Goal: Task Accomplishment & Management: Manage account settings

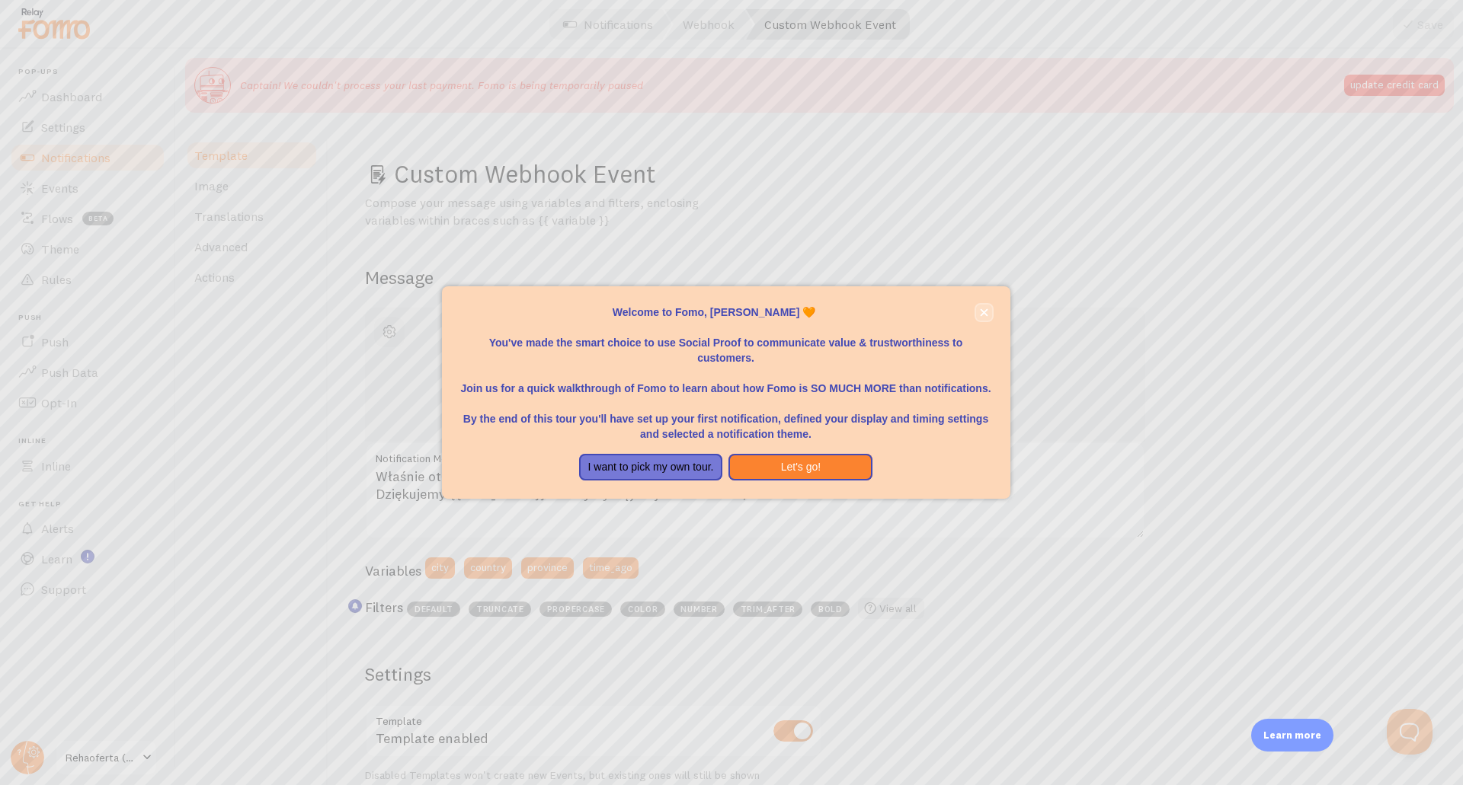
click at [987, 315] on icon "close," at bounding box center [984, 313] width 8 height 8
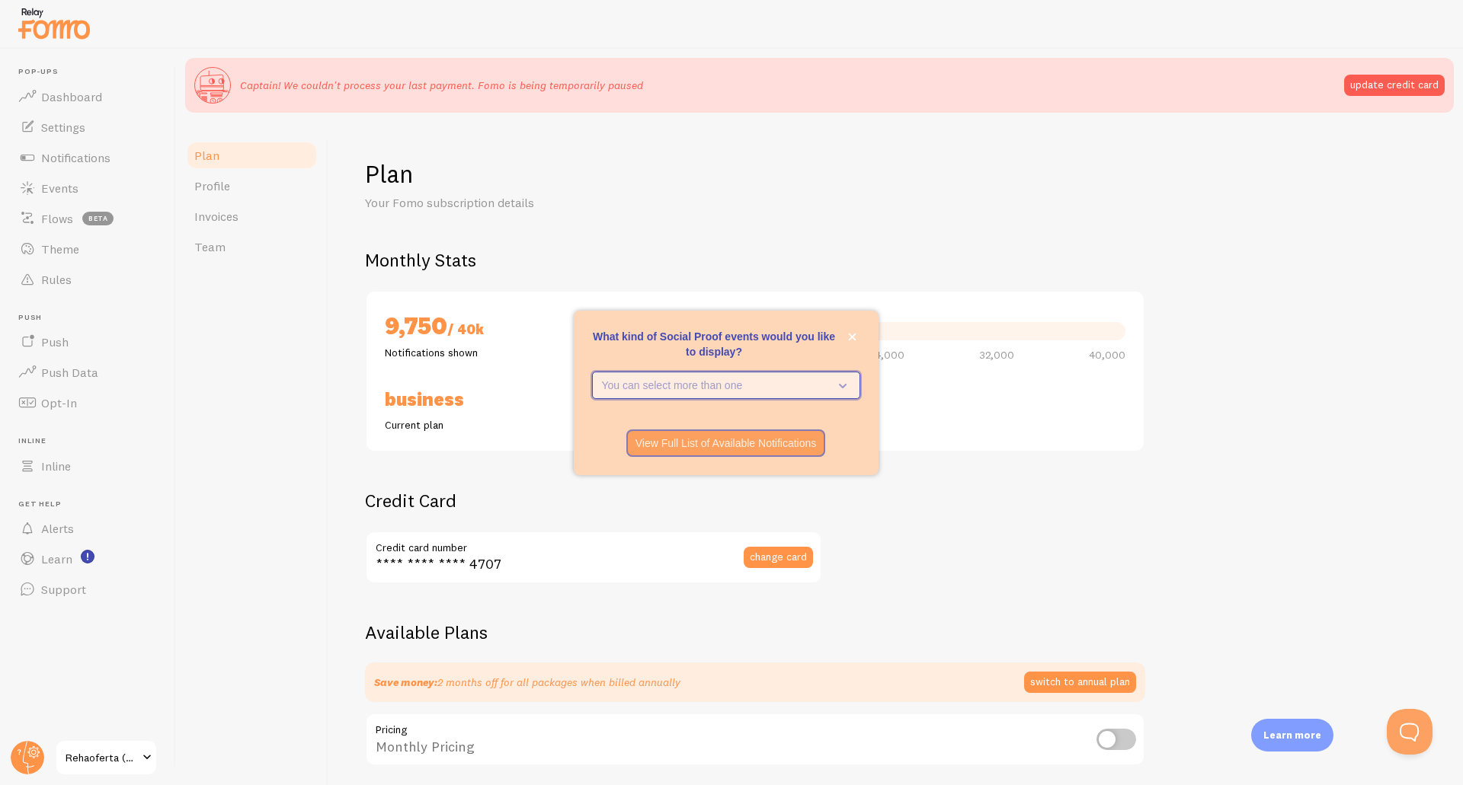
click at [833, 379] on icon "What kind of Social Proof events would you like to display?" at bounding box center [839, 385] width 21 height 17
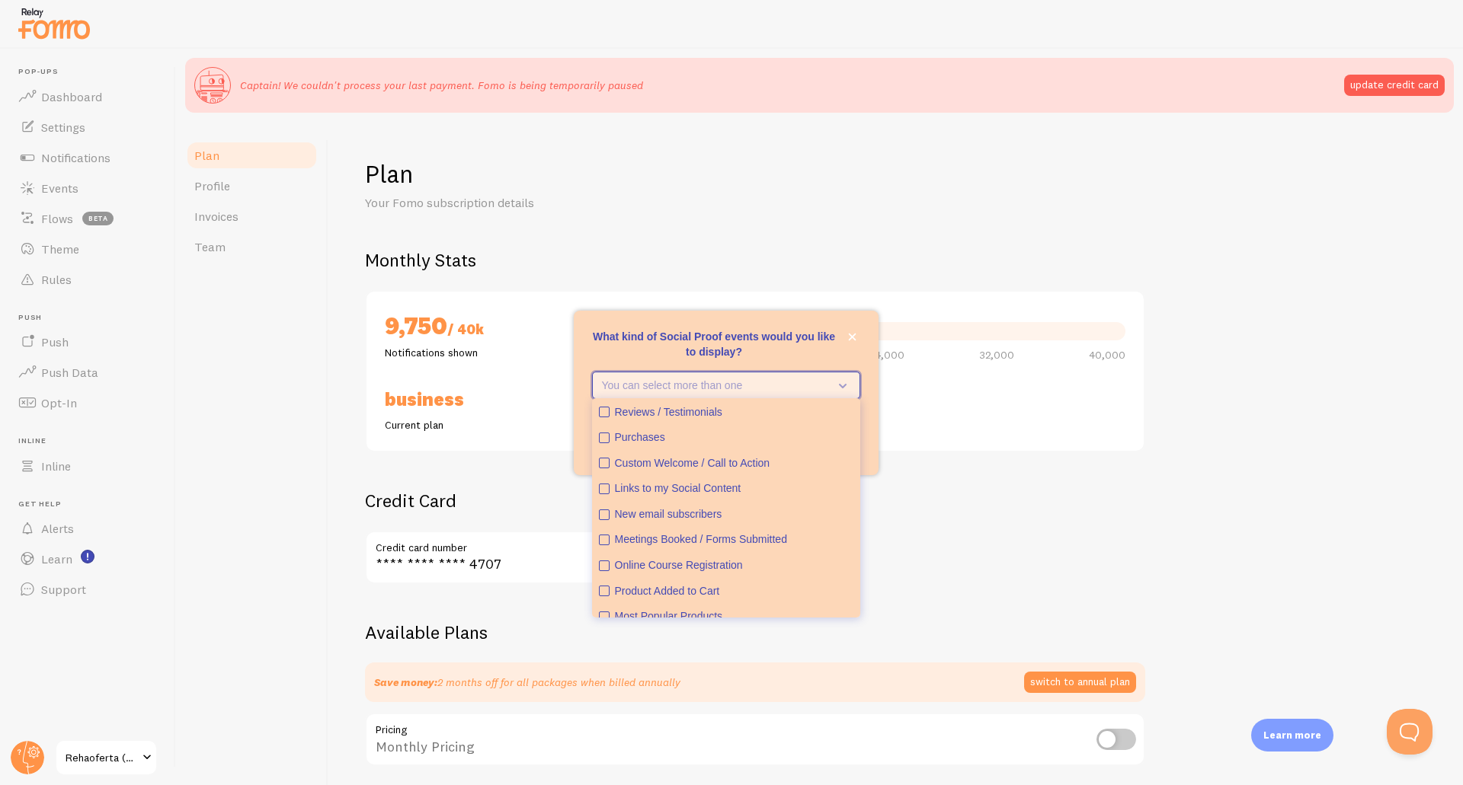
click at [833, 379] on icon "What kind of Social Proof events would you like to display?" at bounding box center [839, 385] width 21 height 17
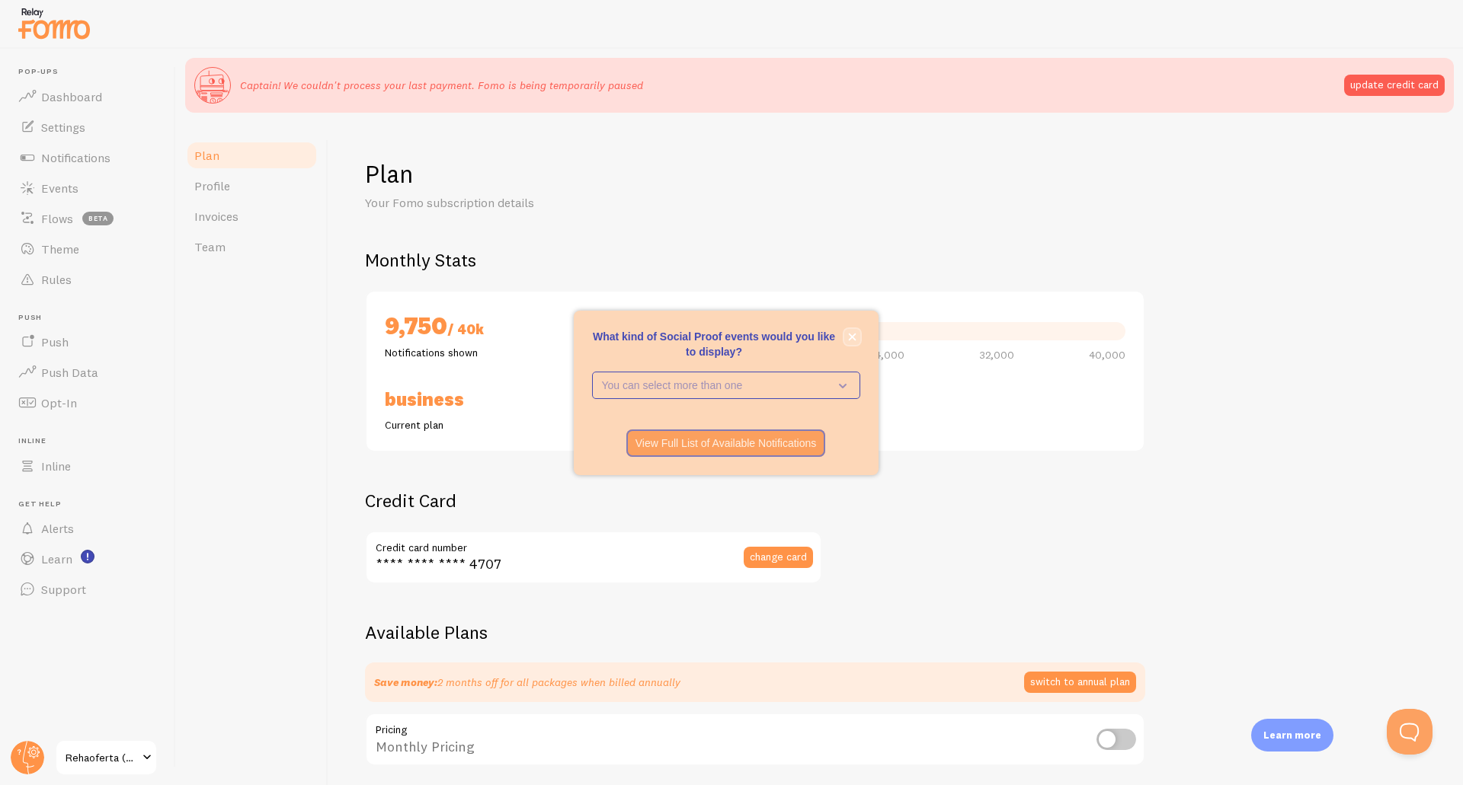
click at [859, 335] on button "close," at bounding box center [852, 337] width 16 height 16
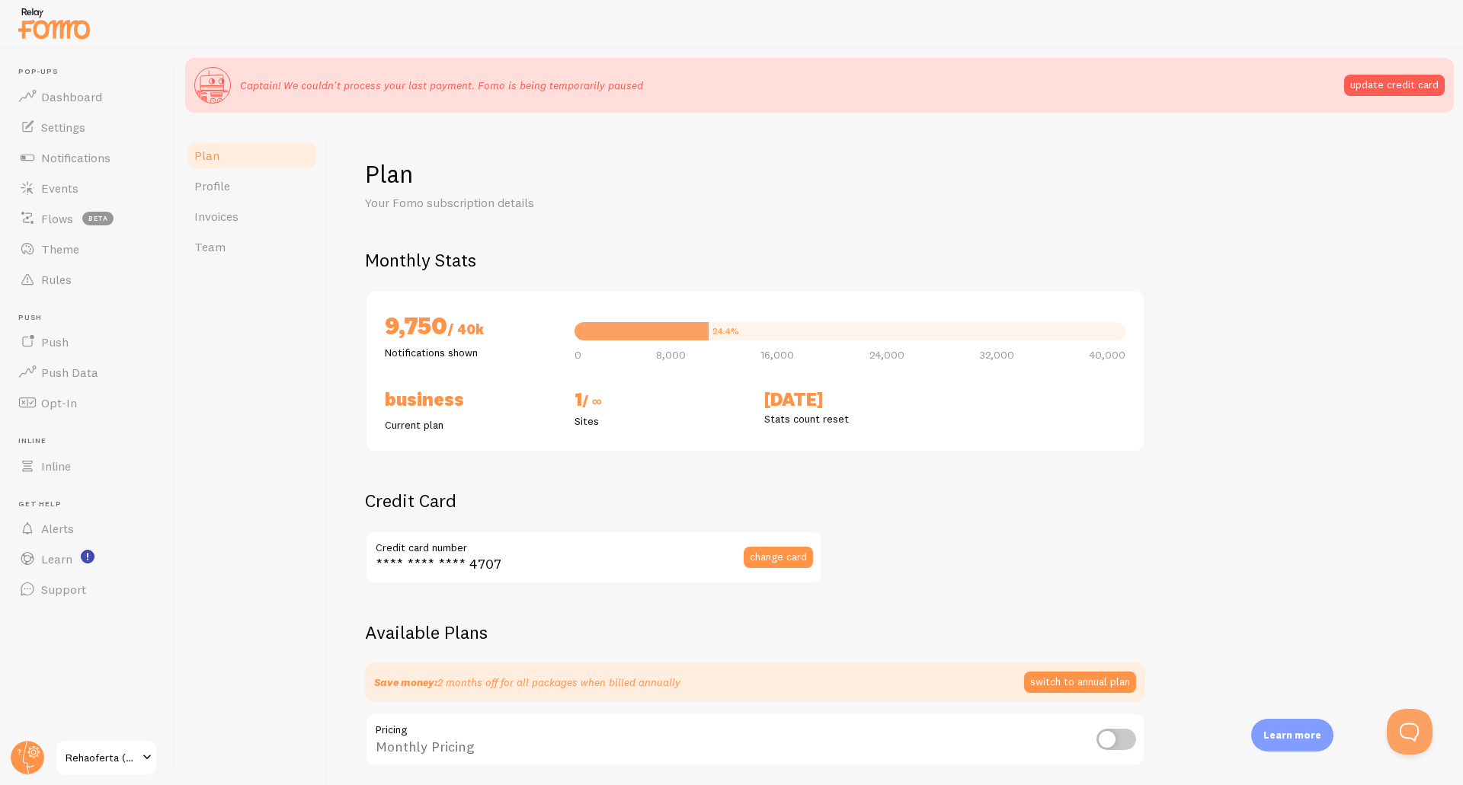
click at [601, 398] on span "/ ∞" at bounding box center [592, 401] width 20 height 18
click at [1387, 84] on button "update credit card" at bounding box center [1394, 85] width 101 height 21
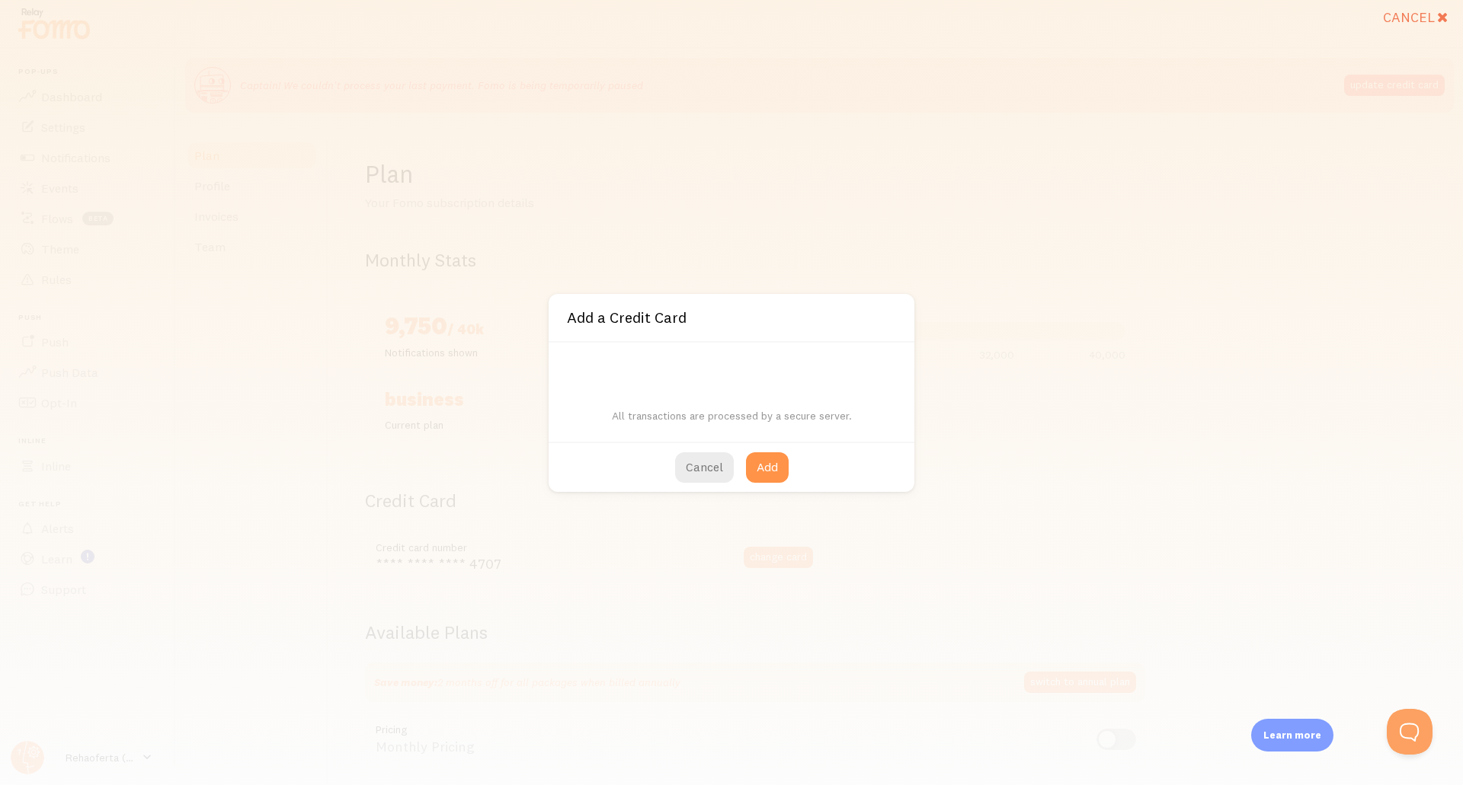
click at [974, 389] on div "Cancel Add a Credit Card All transactions are processed by a secure server. Can…" at bounding box center [731, 392] width 1463 height 785
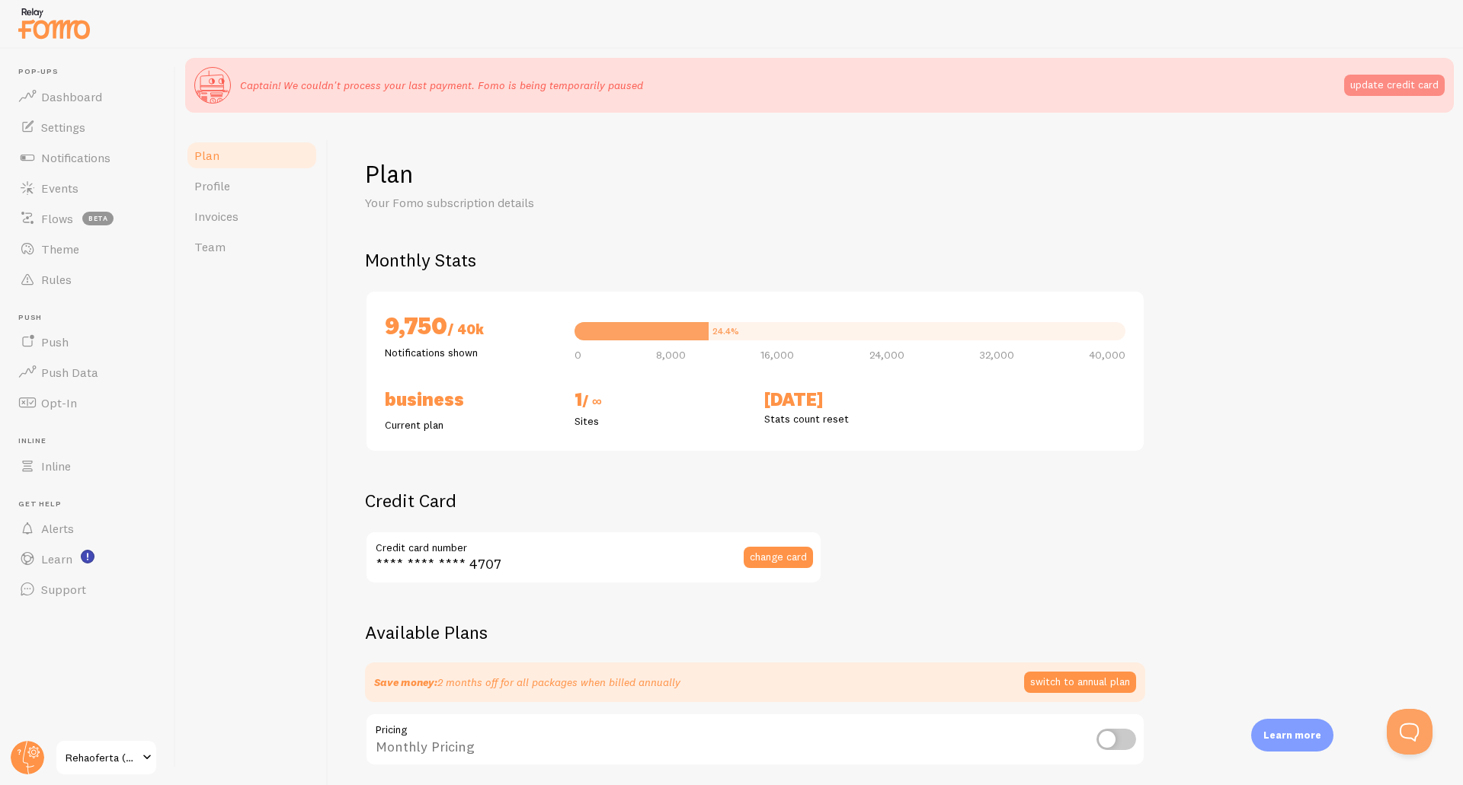
click at [1386, 86] on button "update credit card" at bounding box center [1394, 85] width 101 height 21
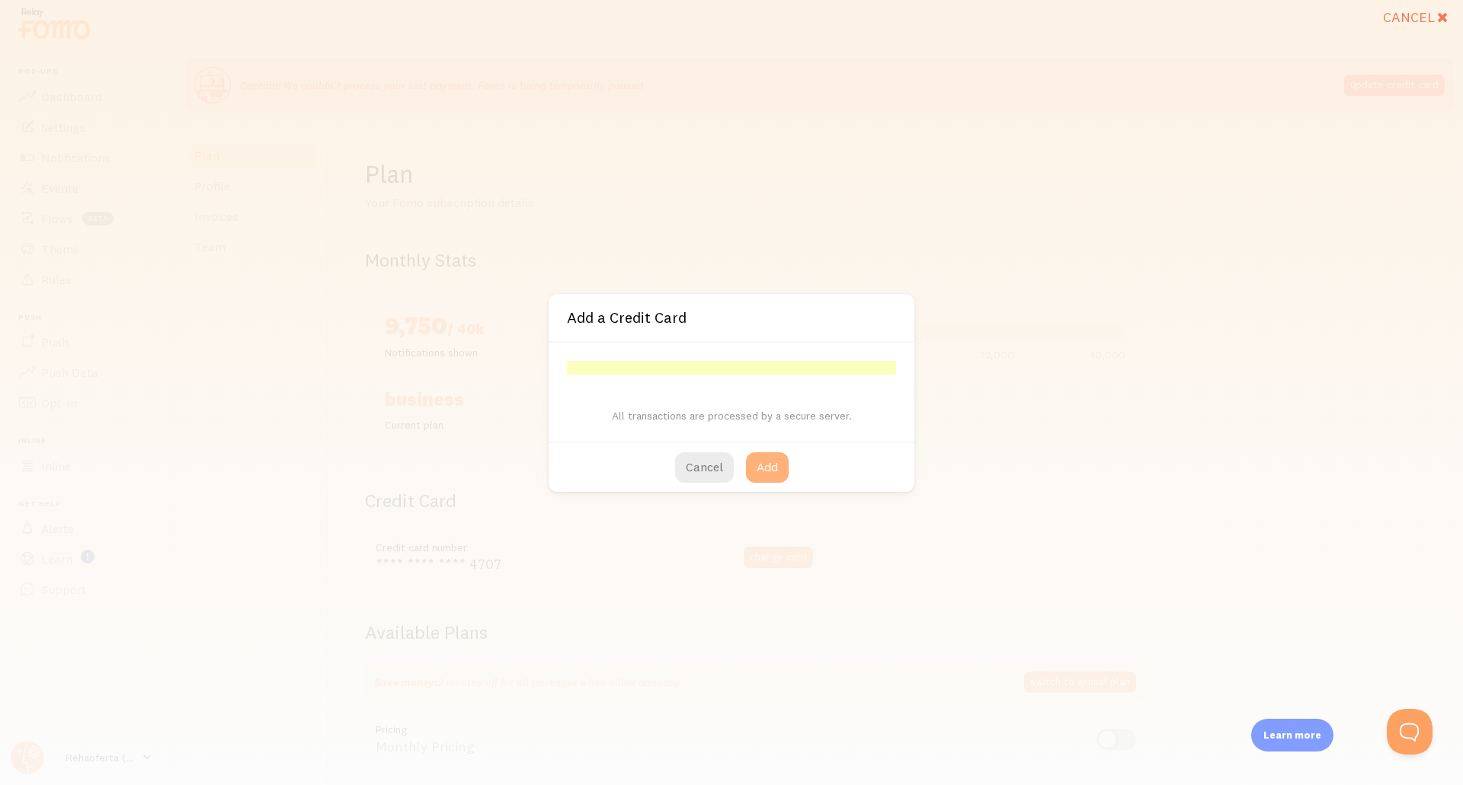
click at [775, 462] on button "Add" at bounding box center [767, 468] width 43 height 30
type input "**** **** **** 6399"
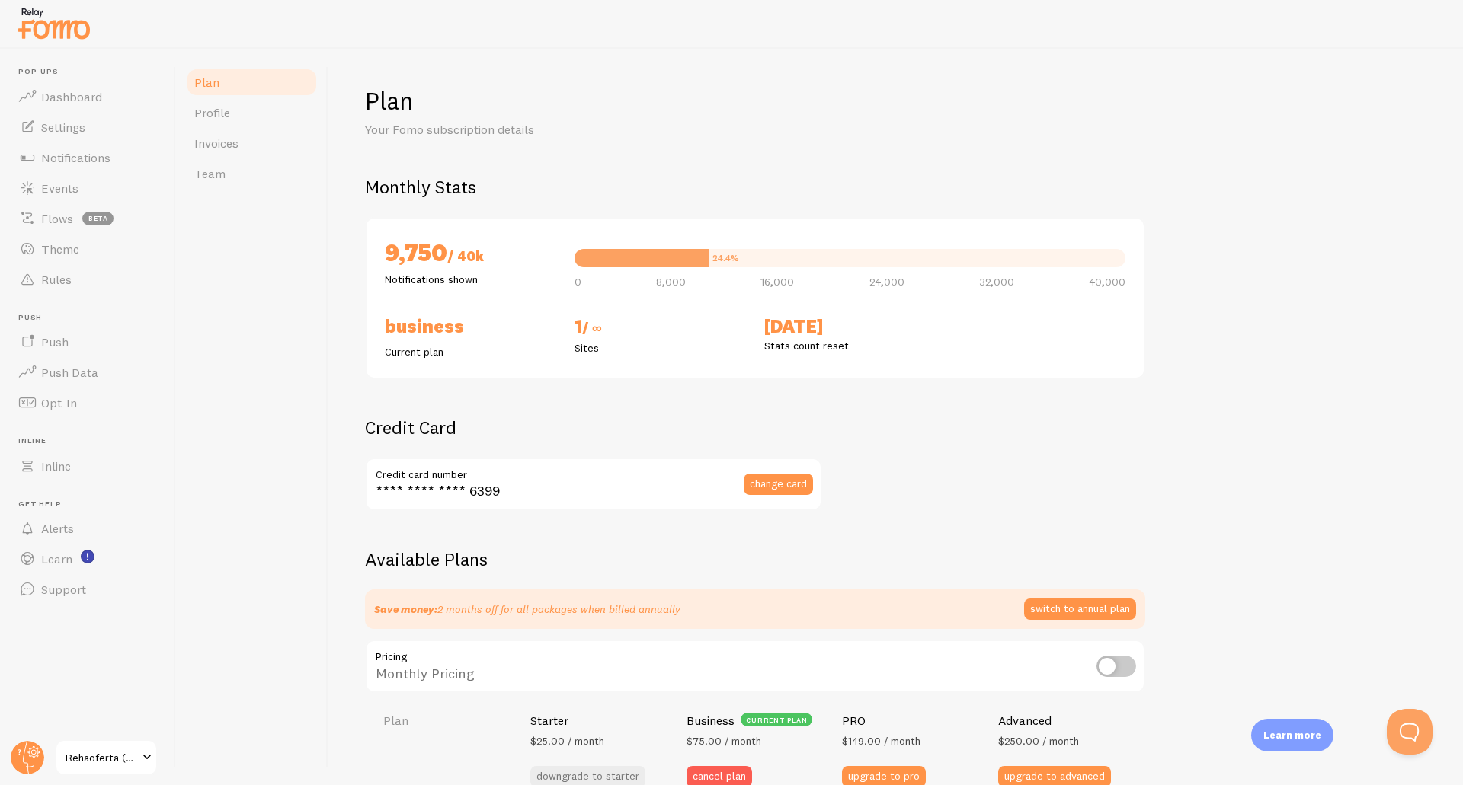
drag, startPoint x: 141, startPoint y: 755, endPoint x: 875, endPoint y: 52, distance: 1016.2
click at [141, 756] on span at bounding box center [147, 758] width 18 height 18
click at [59, 24] on img at bounding box center [54, 23] width 76 height 39
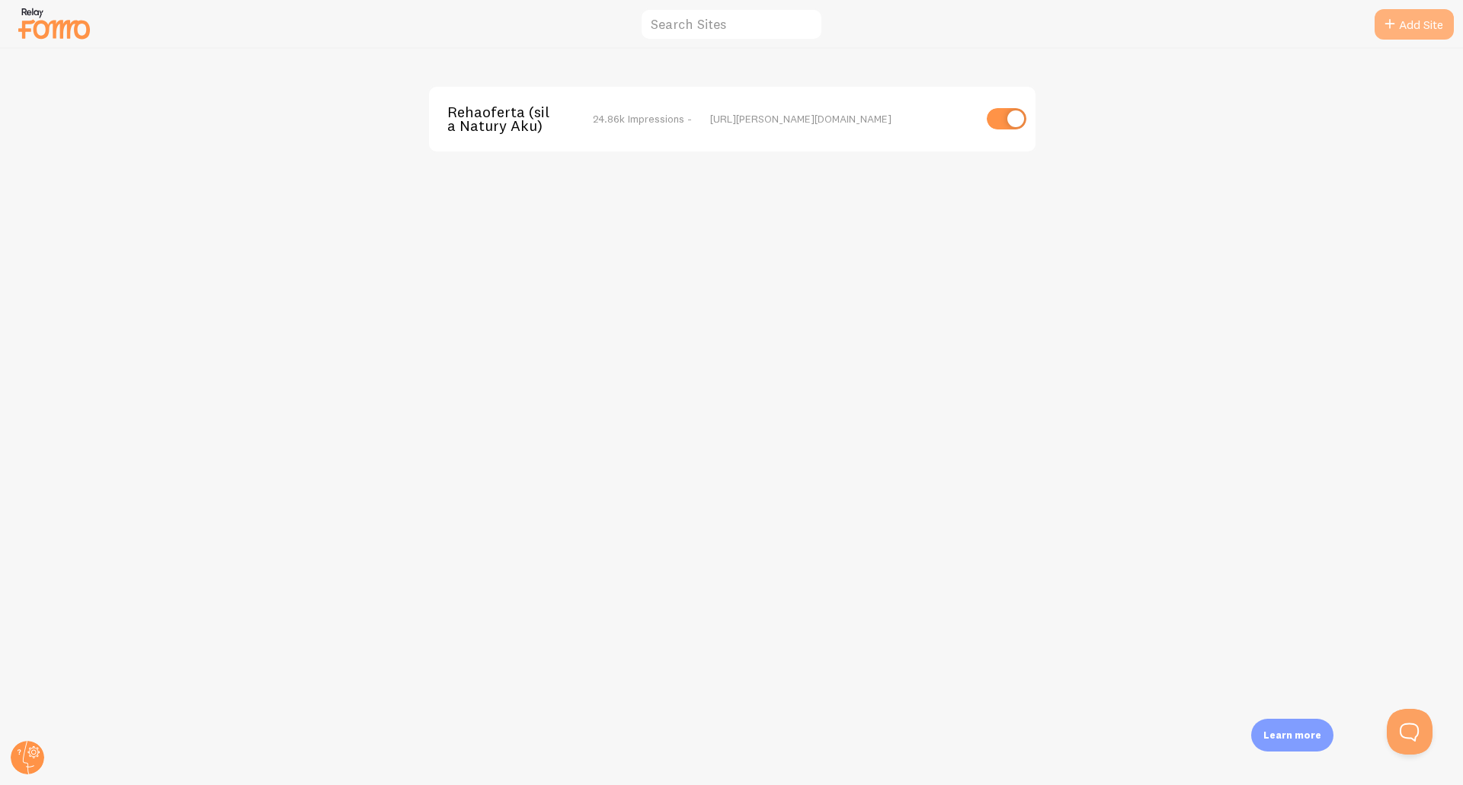
click at [1403, 23] on link "Add Site" at bounding box center [1413, 24] width 79 height 30
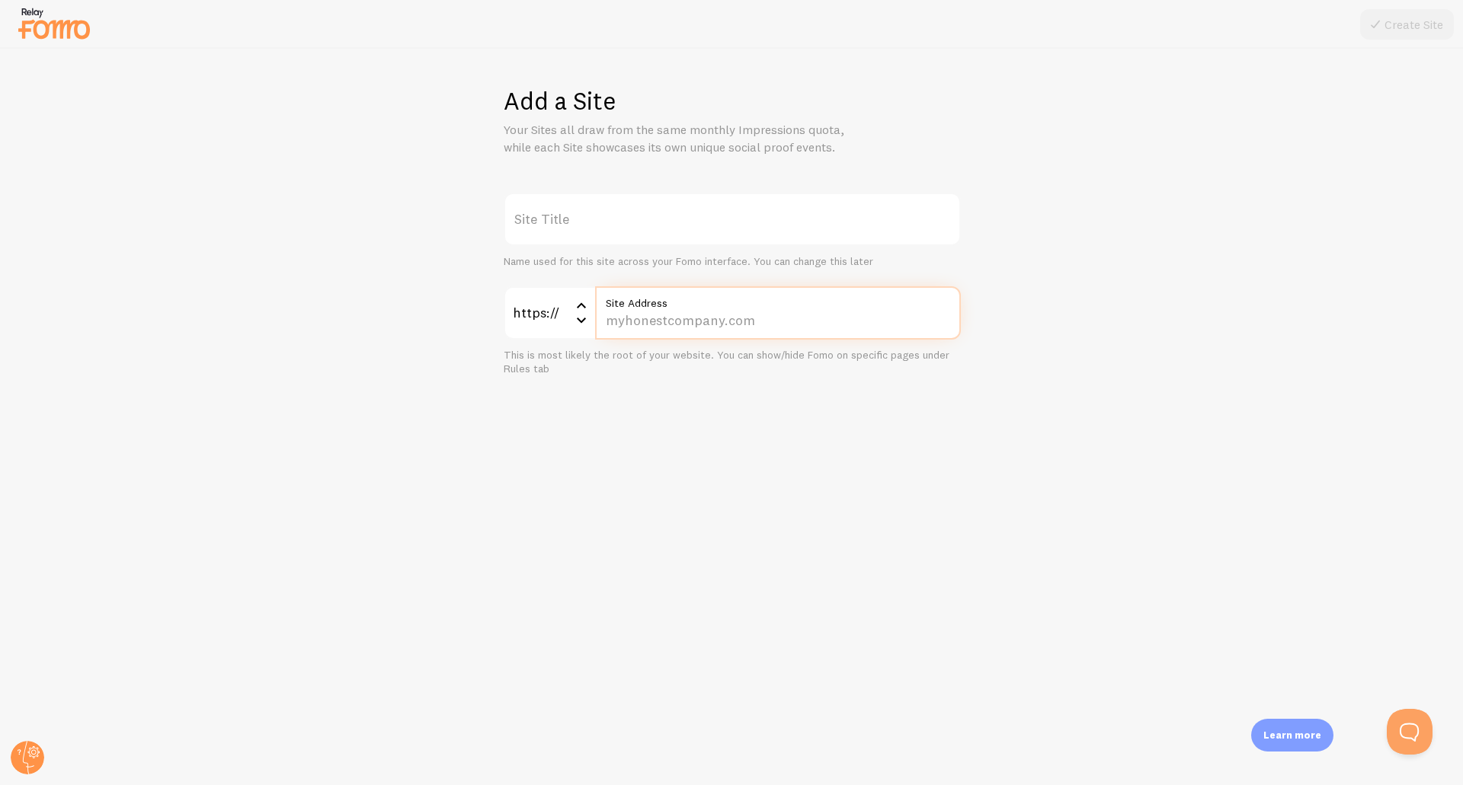
click at [680, 319] on input "Site Address" at bounding box center [778, 312] width 366 height 53
paste input "radoslawmeller.pl"
type input "radoslawmeller.pl"
click at [750, 485] on div "Add a Site Your Sites all draw from the same monthly Impressions quota, while e…" at bounding box center [732, 417] width 1462 height 737
click at [561, 228] on label "Site Title" at bounding box center [732, 219] width 457 height 53
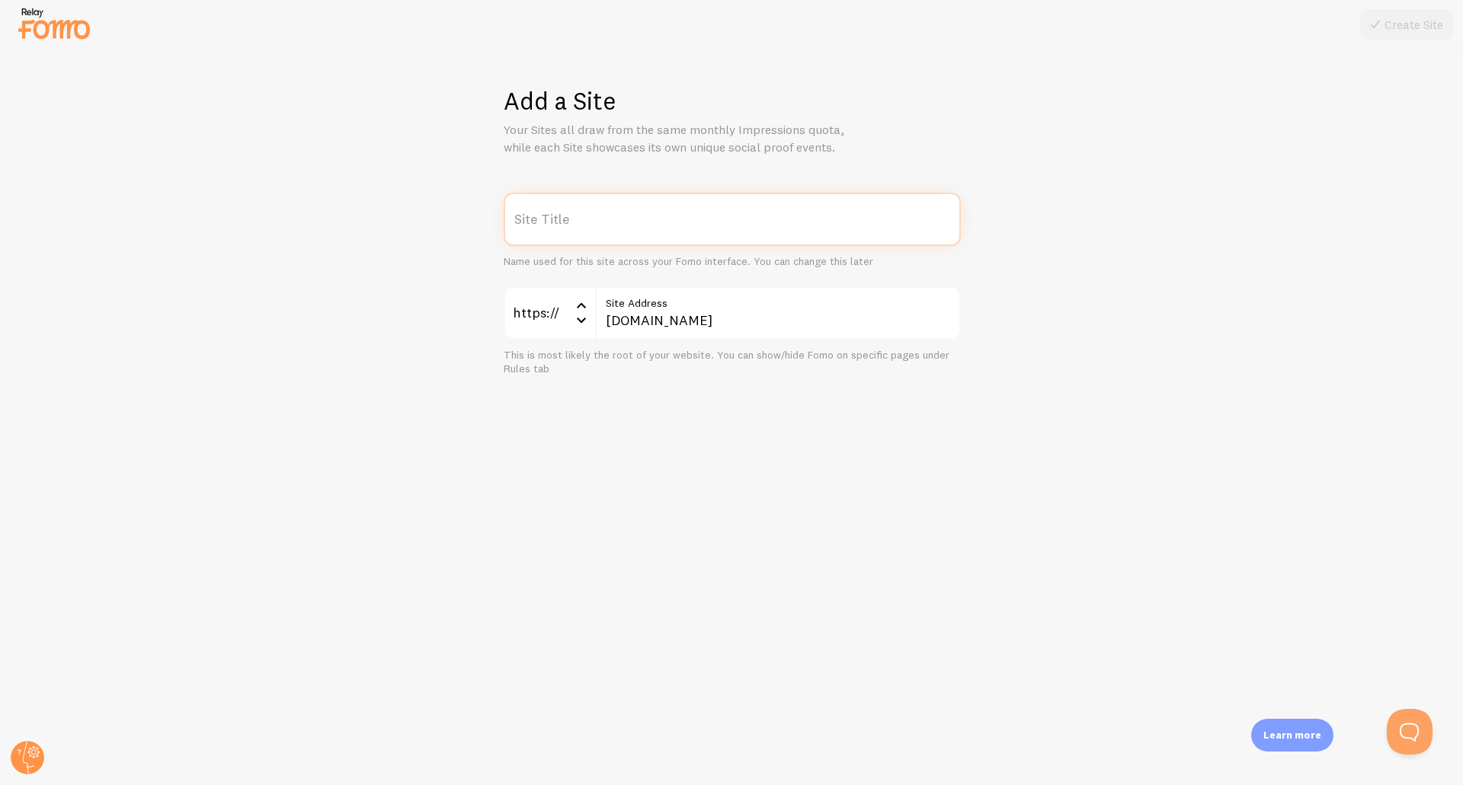
click at [561, 228] on input "Site Title" at bounding box center [732, 219] width 457 height 53
type input "R"
paste input "radoslawmeller.pl"
type input "radoslawmeller.pl"
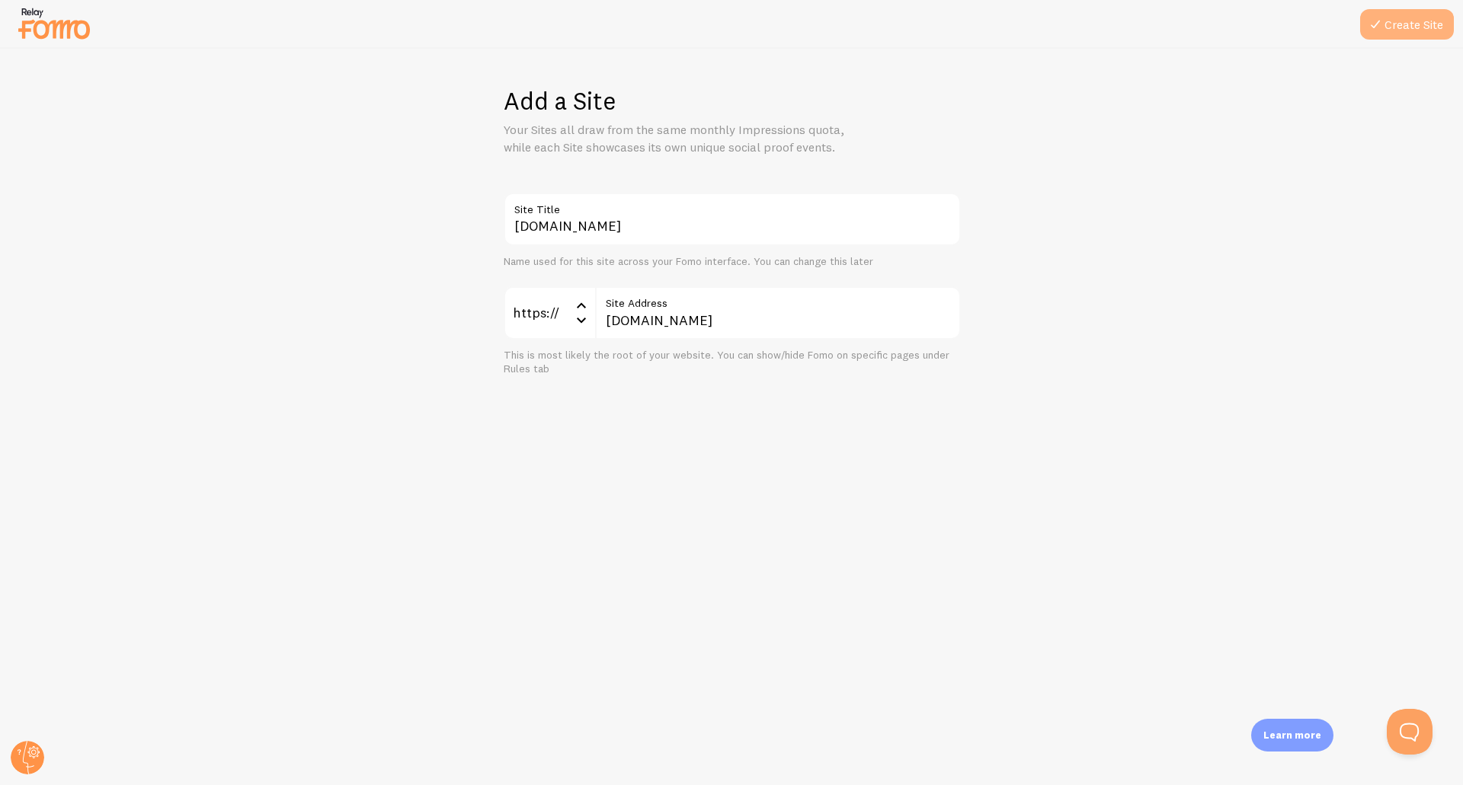
click at [1421, 18] on button "Create Site" at bounding box center [1407, 24] width 94 height 30
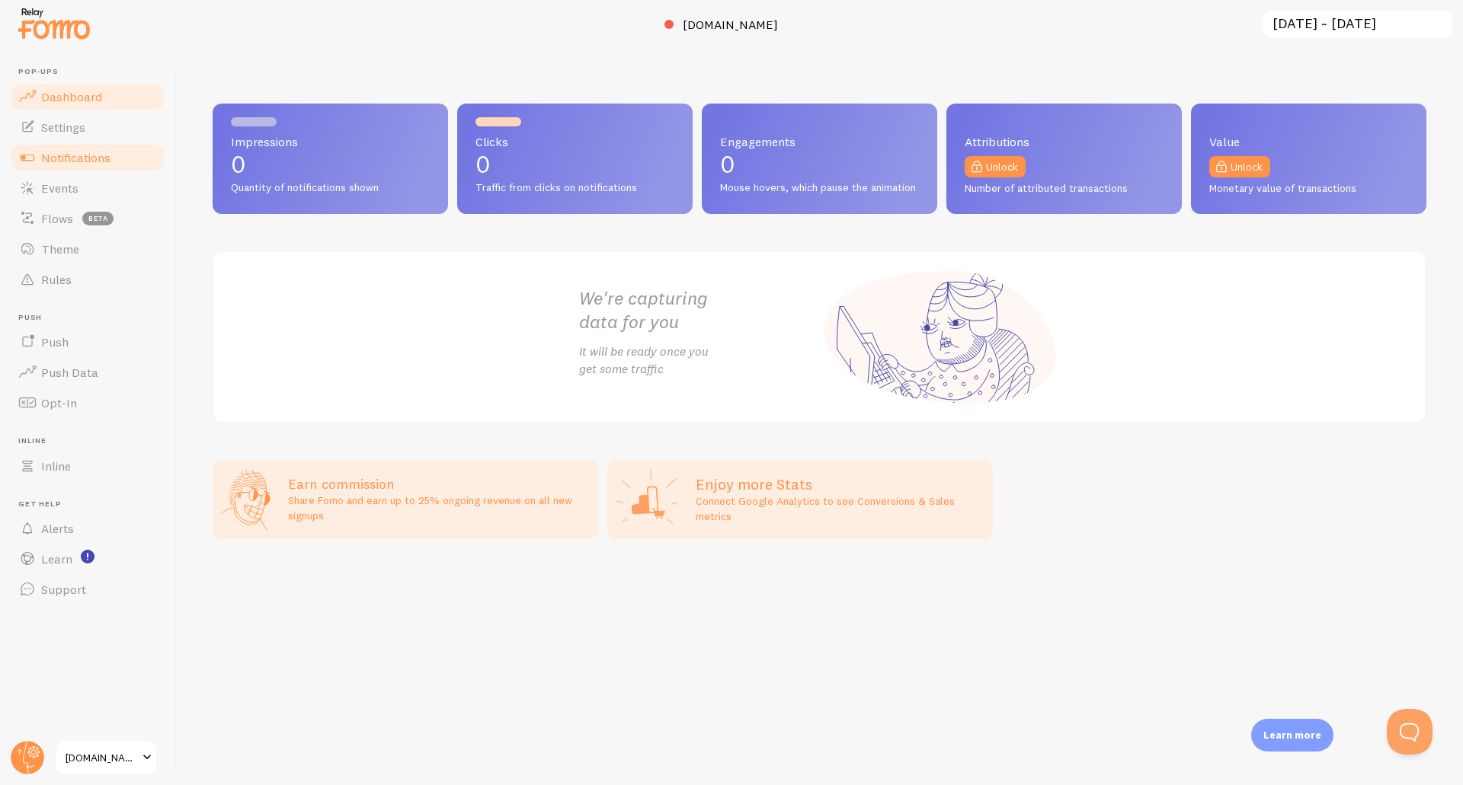
click at [69, 155] on span "Notifications" at bounding box center [75, 157] width 69 height 15
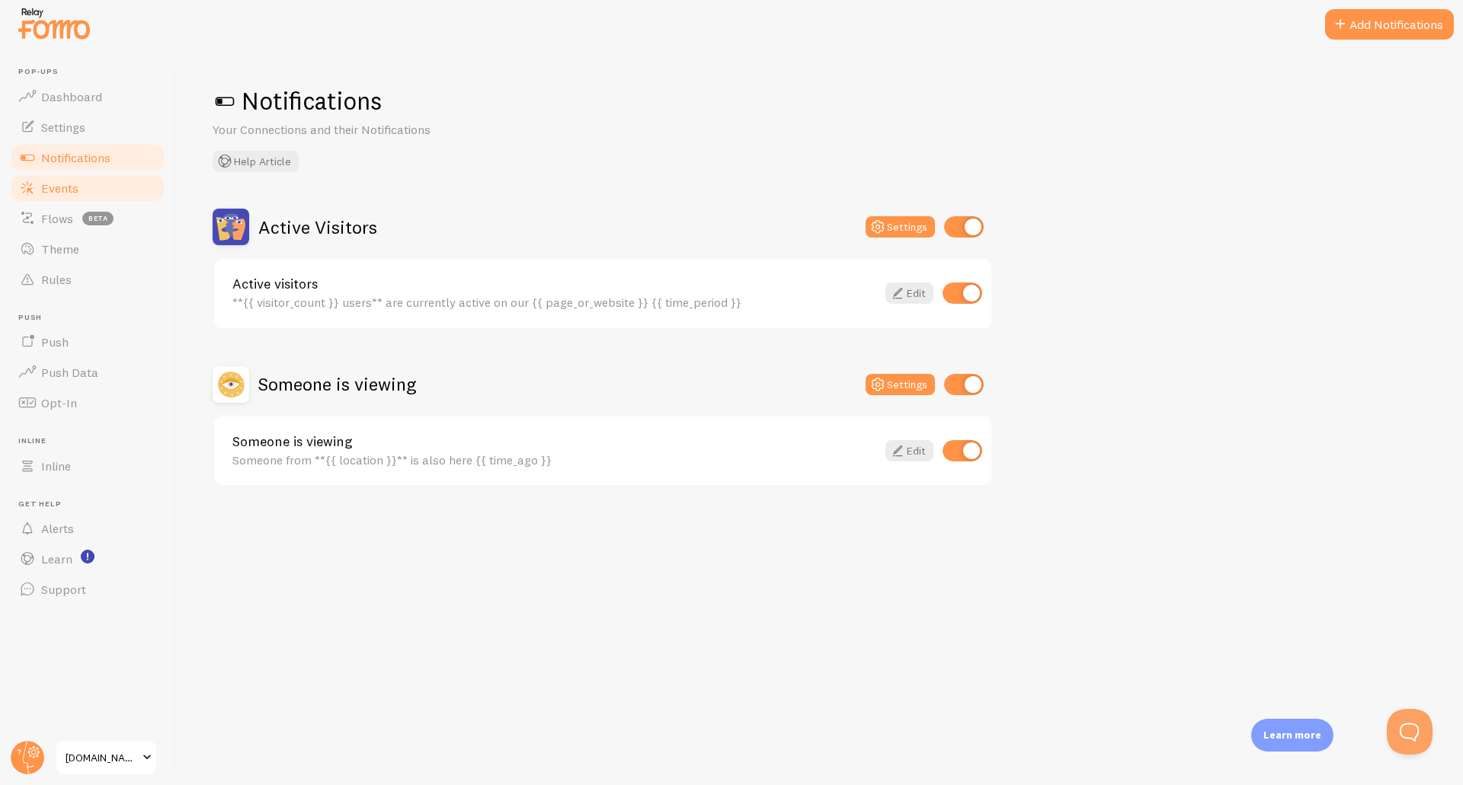
click at [62, 187] on span "Events" at bounding box center [59, 188] width 37 height 15
